Goal: Task Accomplishment & Management: Manage account settings

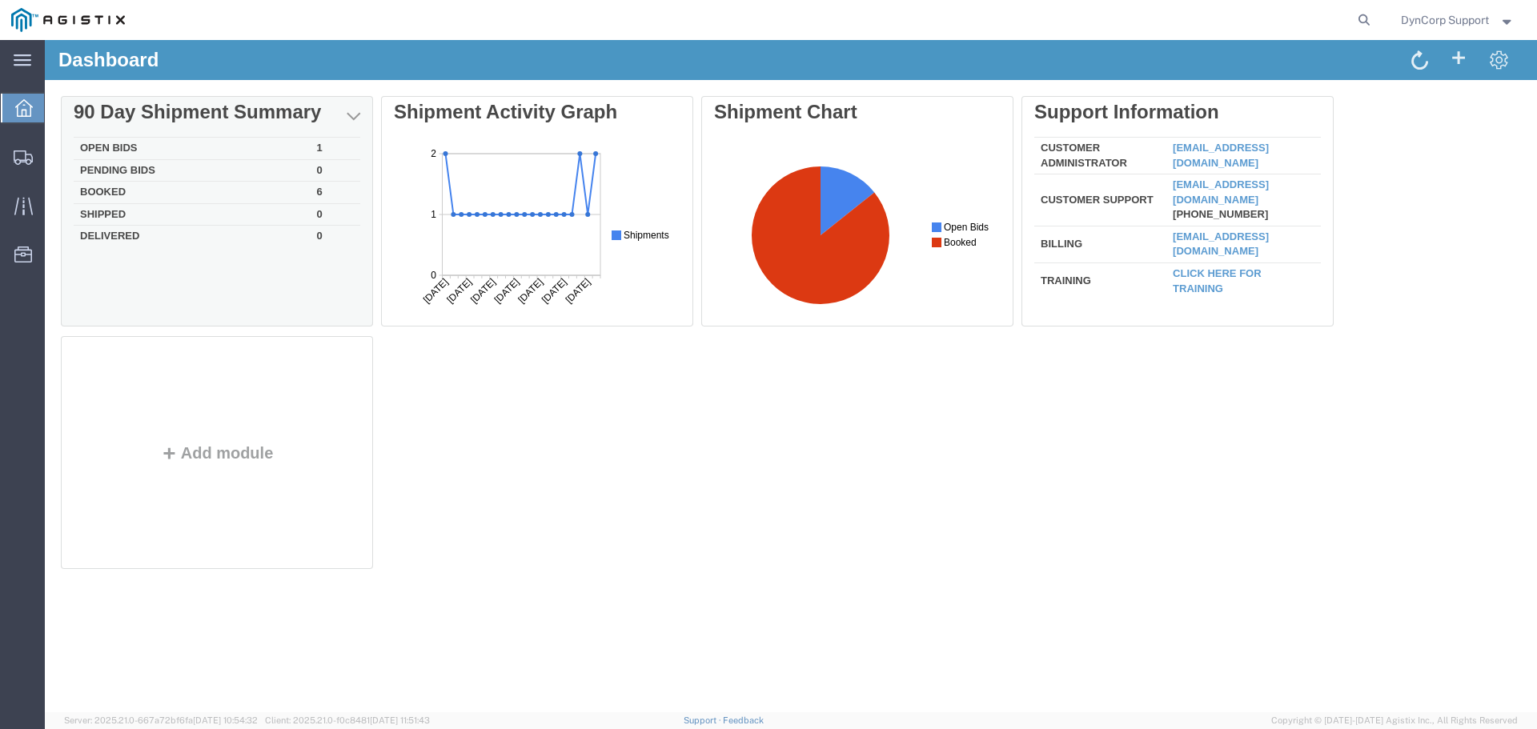
click at [103, 144] on td "Open Bids" at bounding box center [192, 149] width 237 height 22
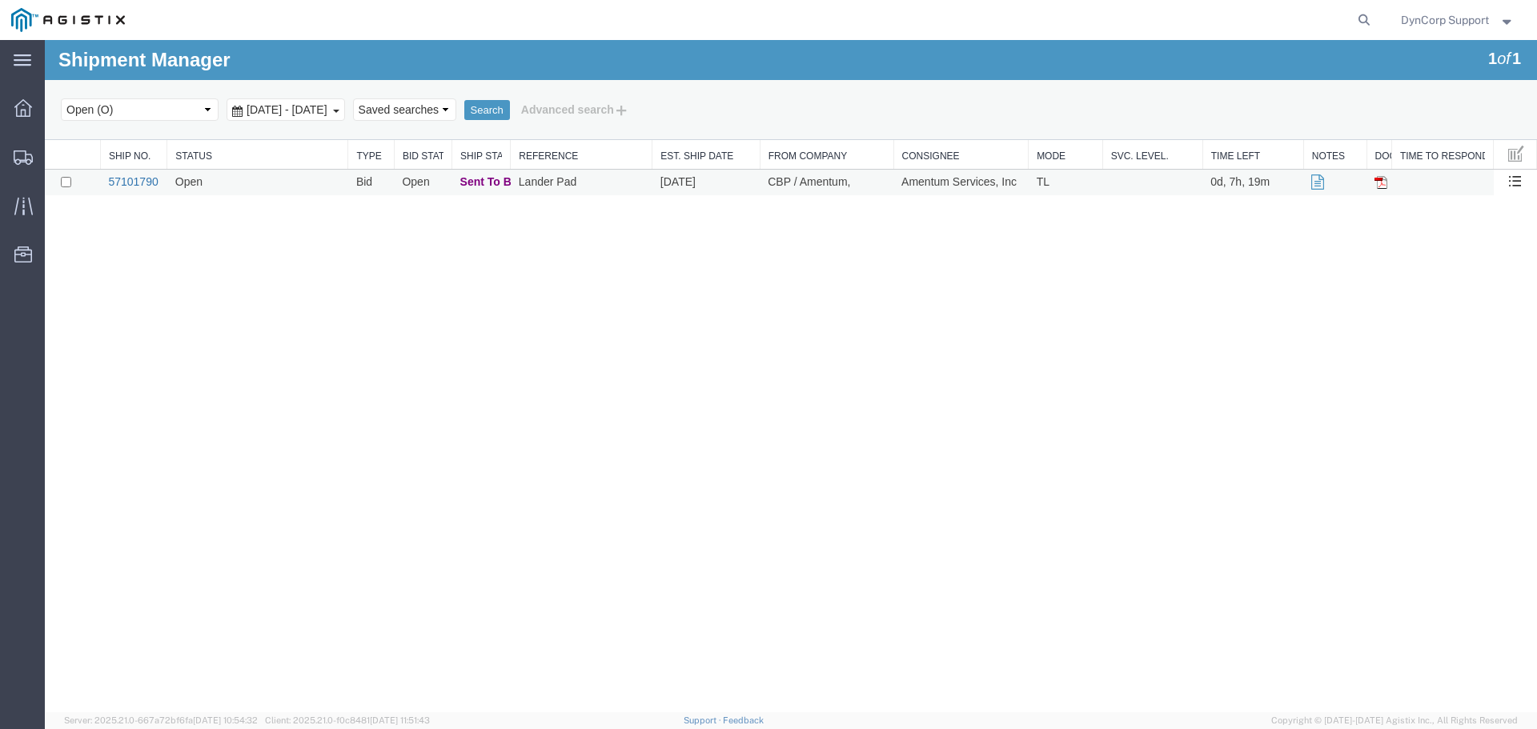
click at [138, 186] on link "57101790" at bounding box center [133, 181] width 50 height 13
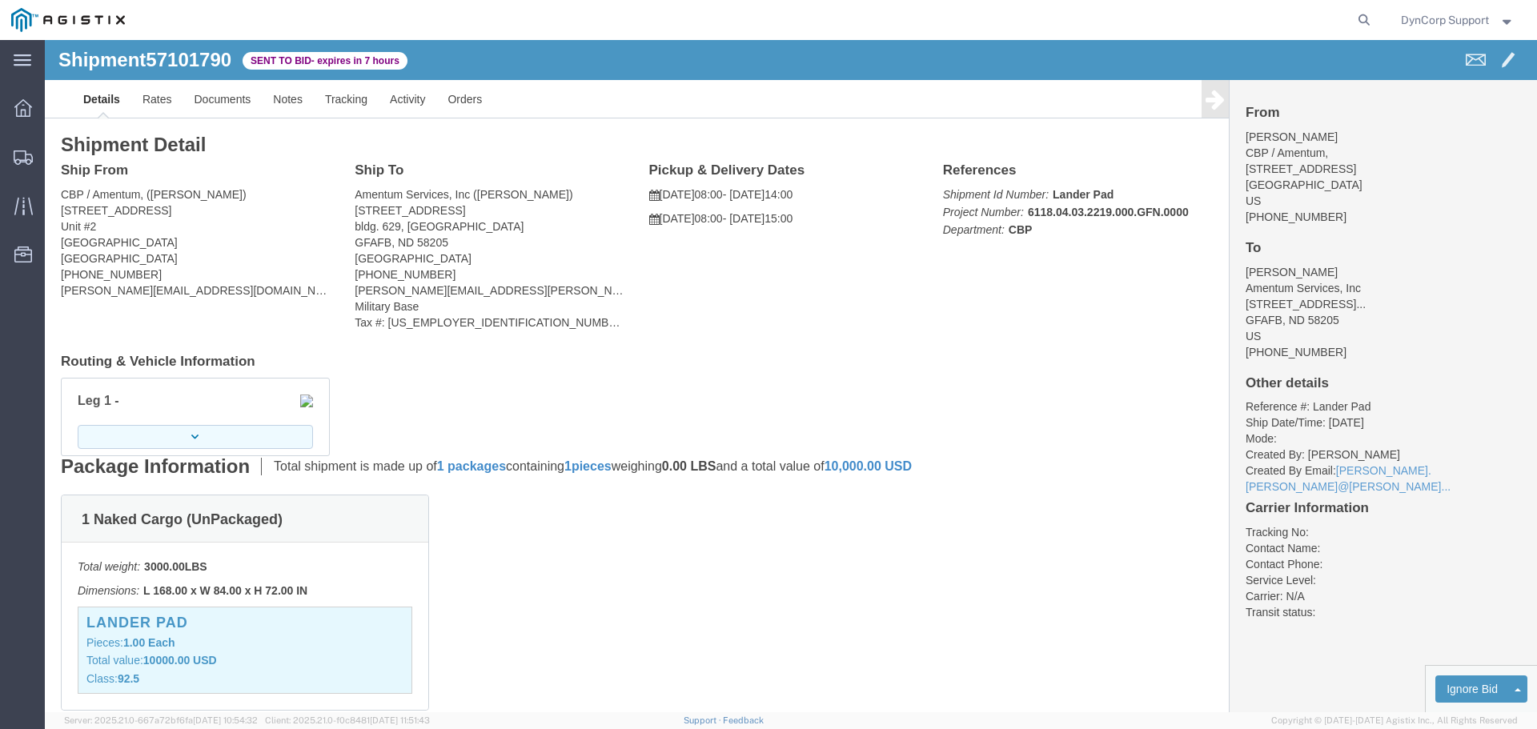
click button "button"
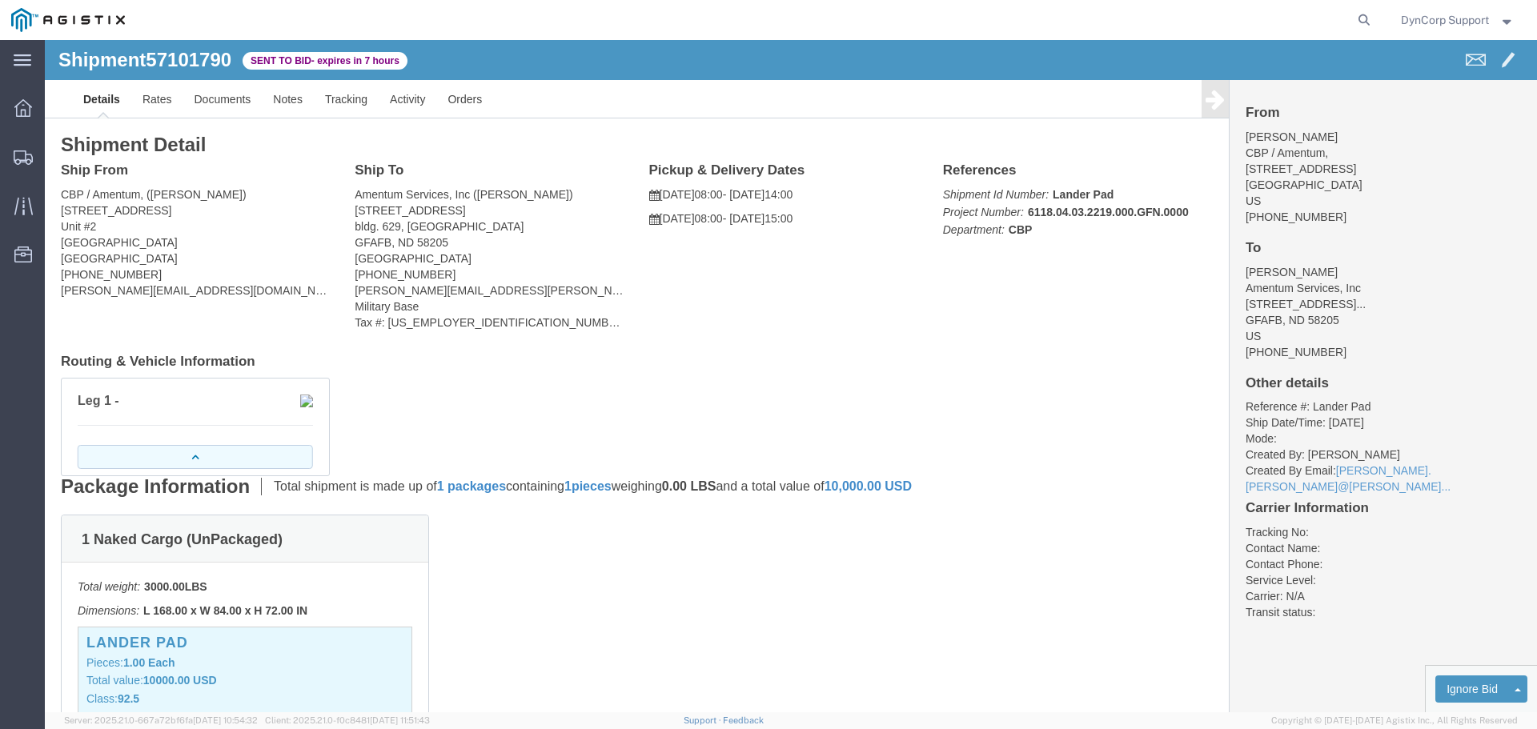
click button "button"
